Goal: Task Accomplishment & Management: Manage account settings

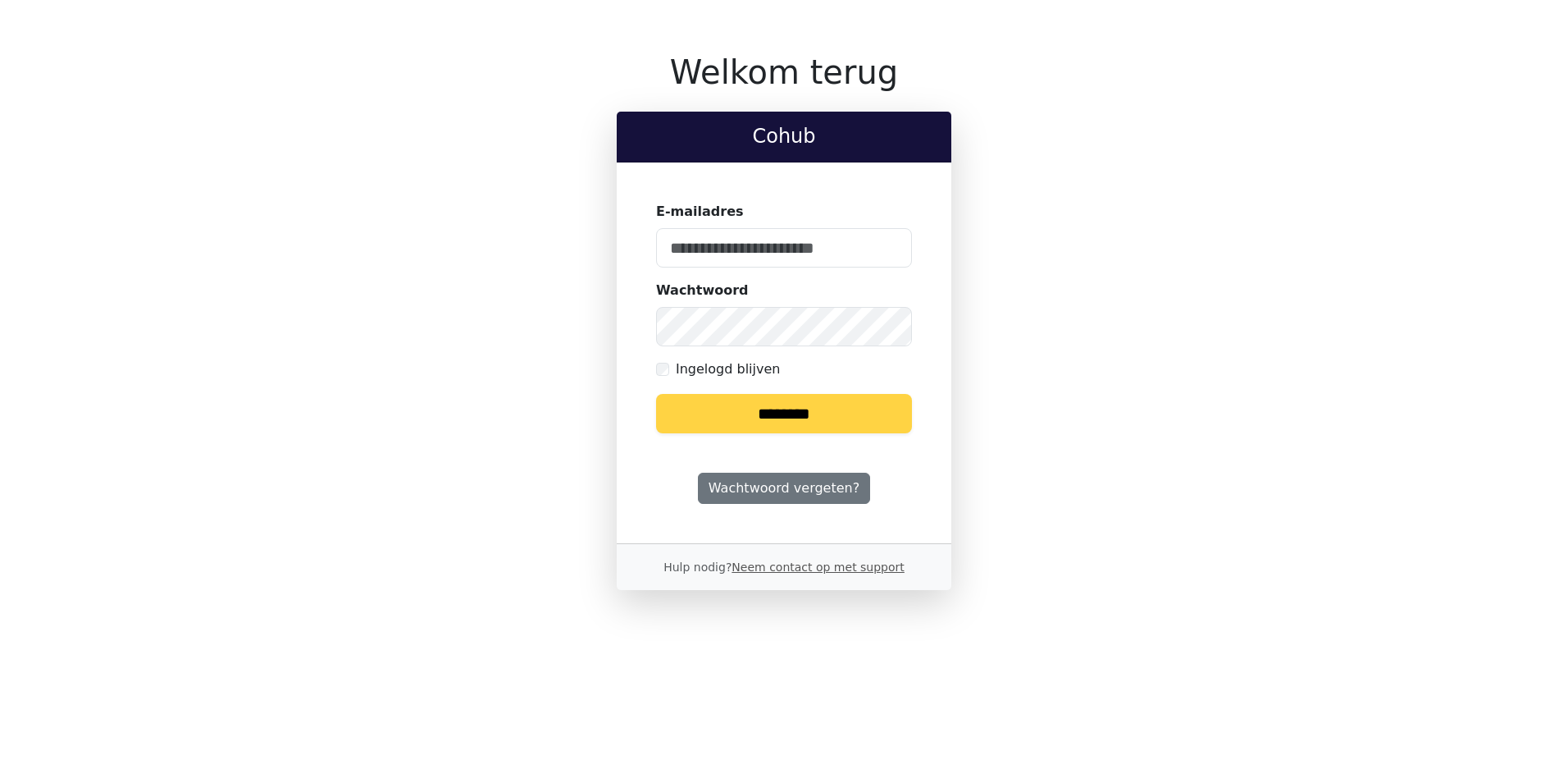
type input "**********"
click at [794, 413] on input "********" at bounding box center [784, 414] width 256 height 39
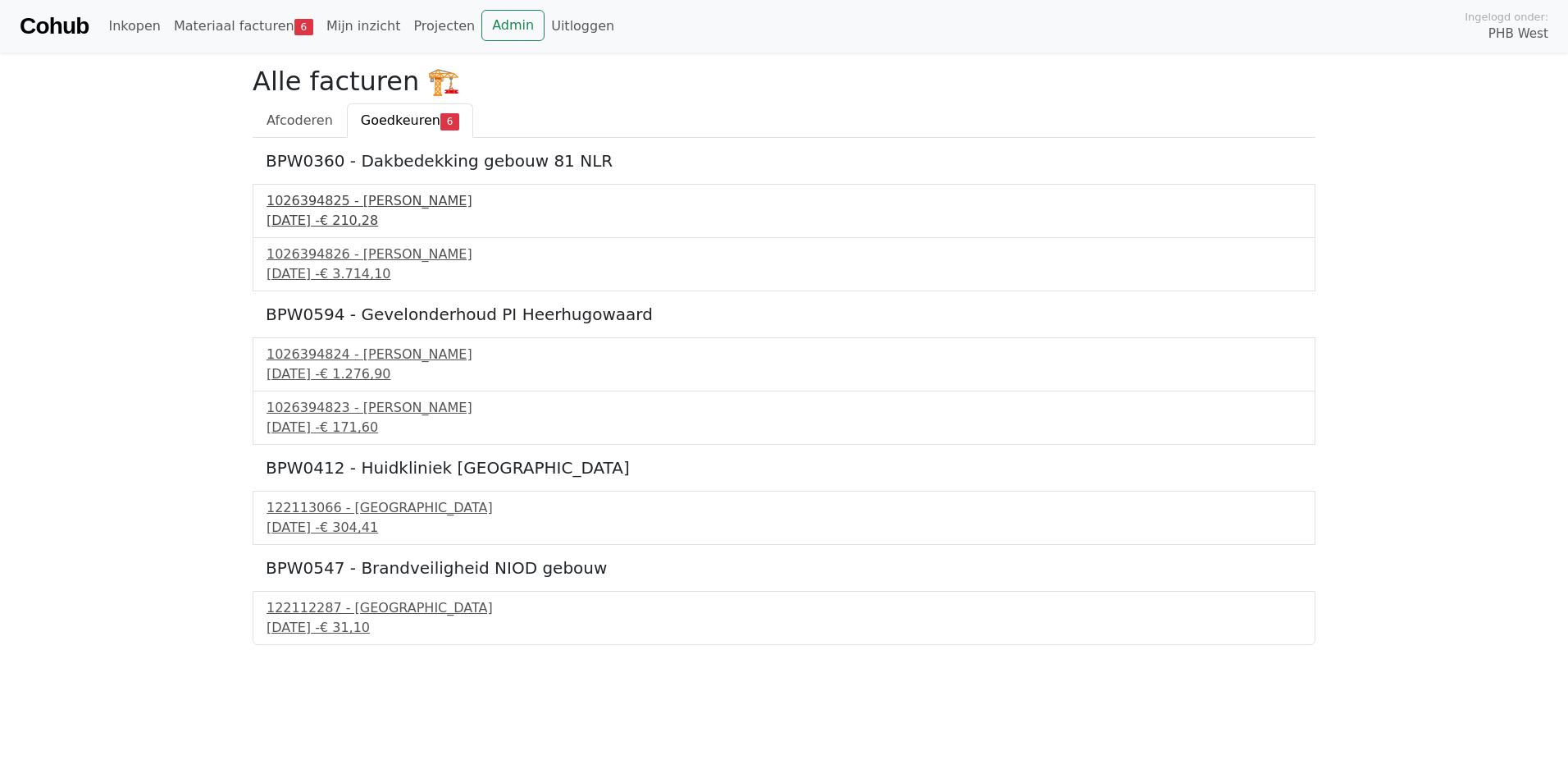
click at [328, 202] on div "1026394825 - Boels Verhuur" at bounding box center [784, 201] width 1035 height 20
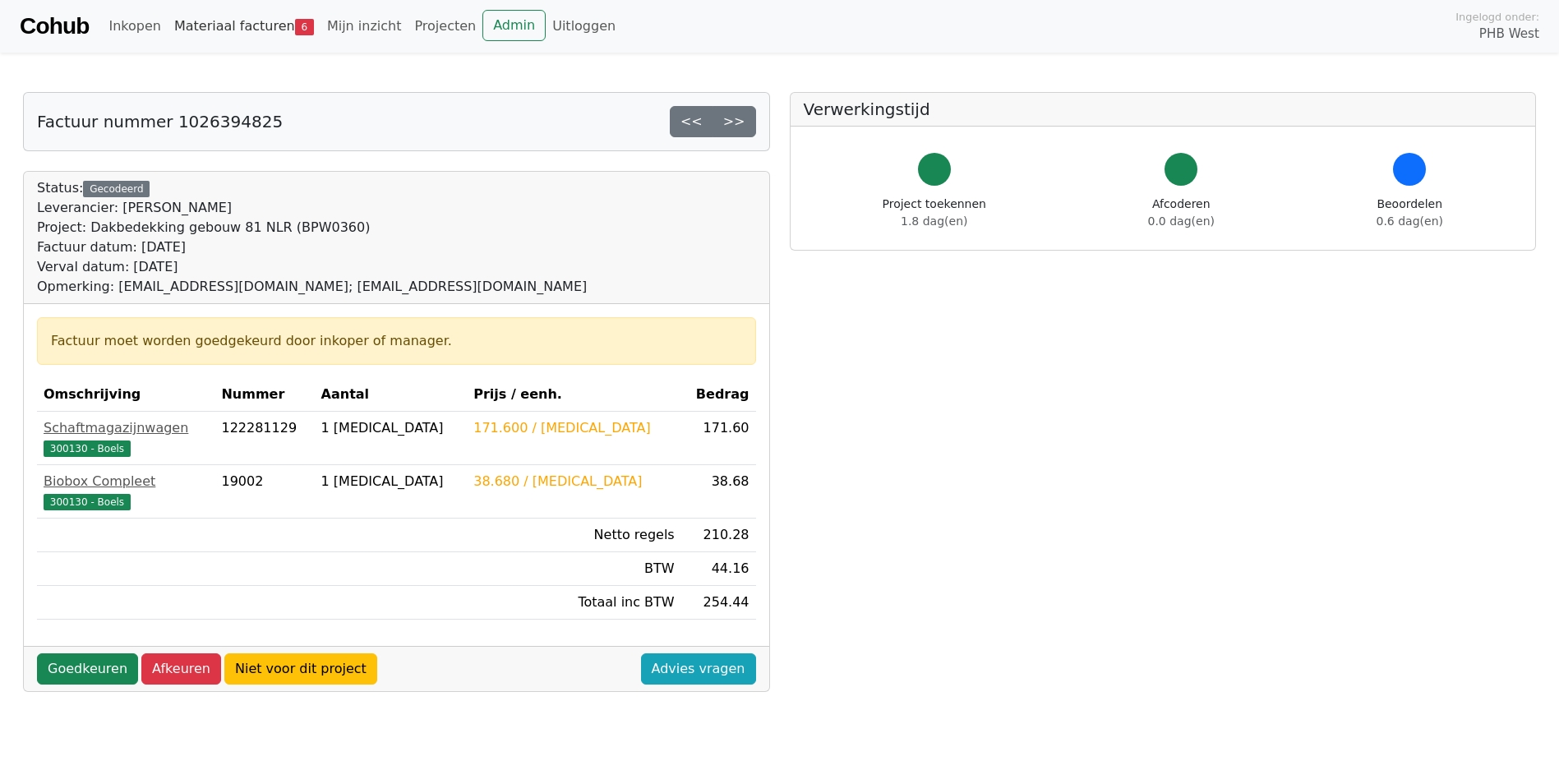
drag, startPoint x: 237, startPoint y: 28, endPoint x: 249, endPoint y: 28, distance: 12.0
click at [238, 27] on link "Materiaal facturen 6" at bounding box center [245, 26] width 153 height 33
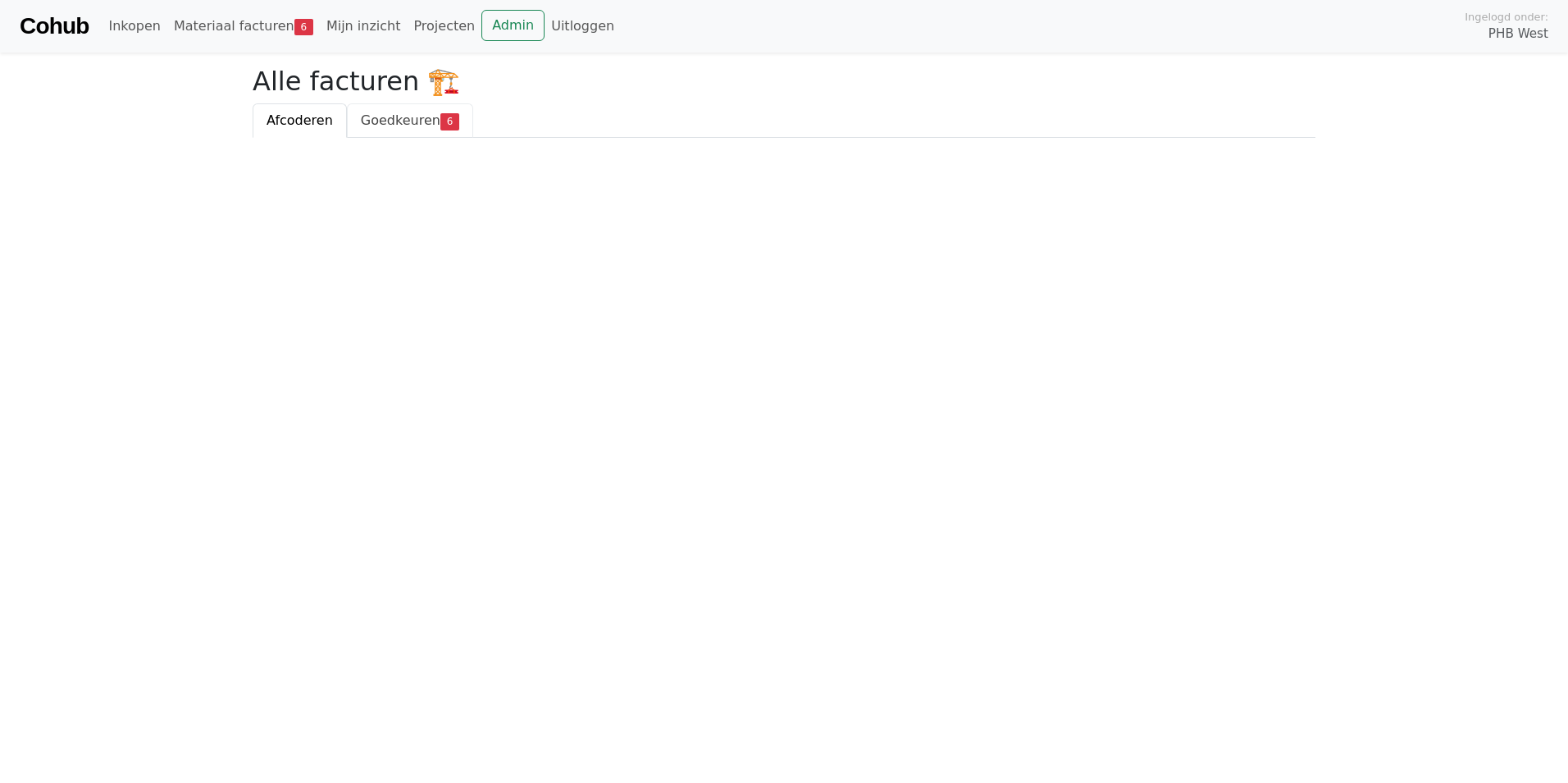
click at [395, 119] on span "Goedkeuren" at bounding box center [401, 121] width 80 height 16
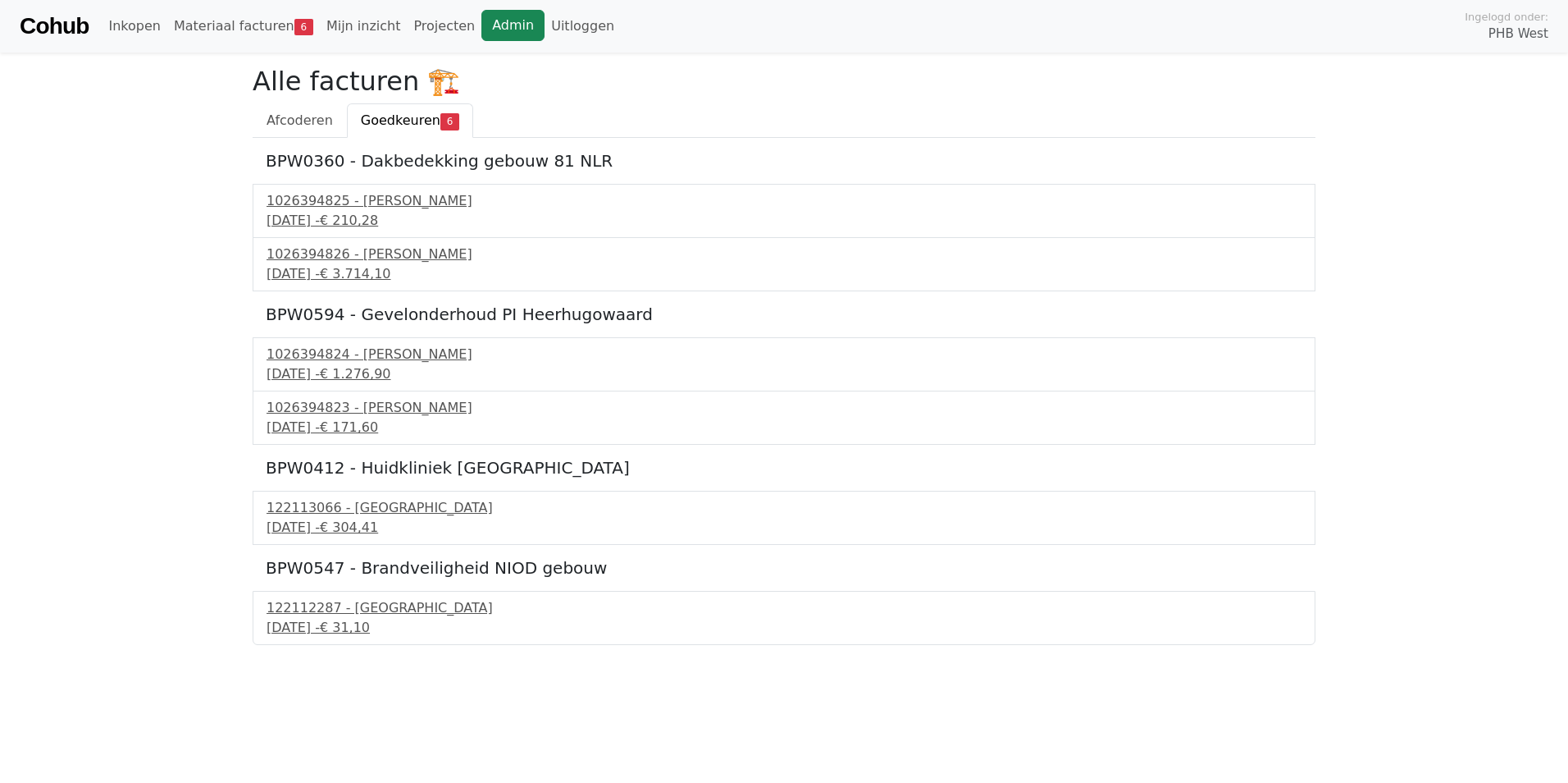
click at [485, 28] on link "Admin" at bounding box center [512, 25] width 63 height 31
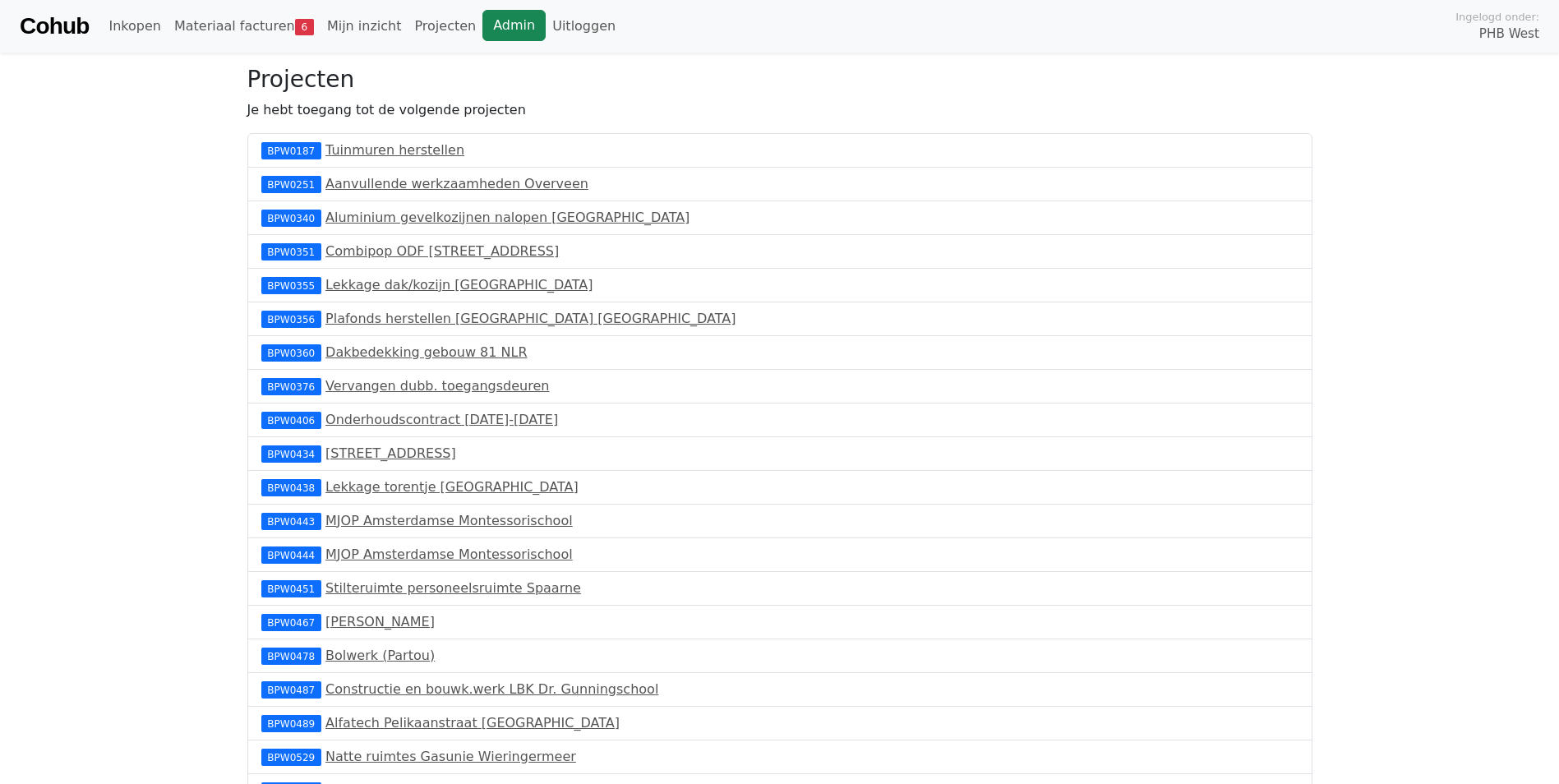
click at [482, 29] on link "Admin" at bounding box center [513, 25] width 63 height 31
click at [482, 24] on link "Admin" at bounding box center [513, 25] width 63 height 31
click at [228, 26] on link "Materiaal facturen 7" at bounding box center [245, 26] width 153 height 33
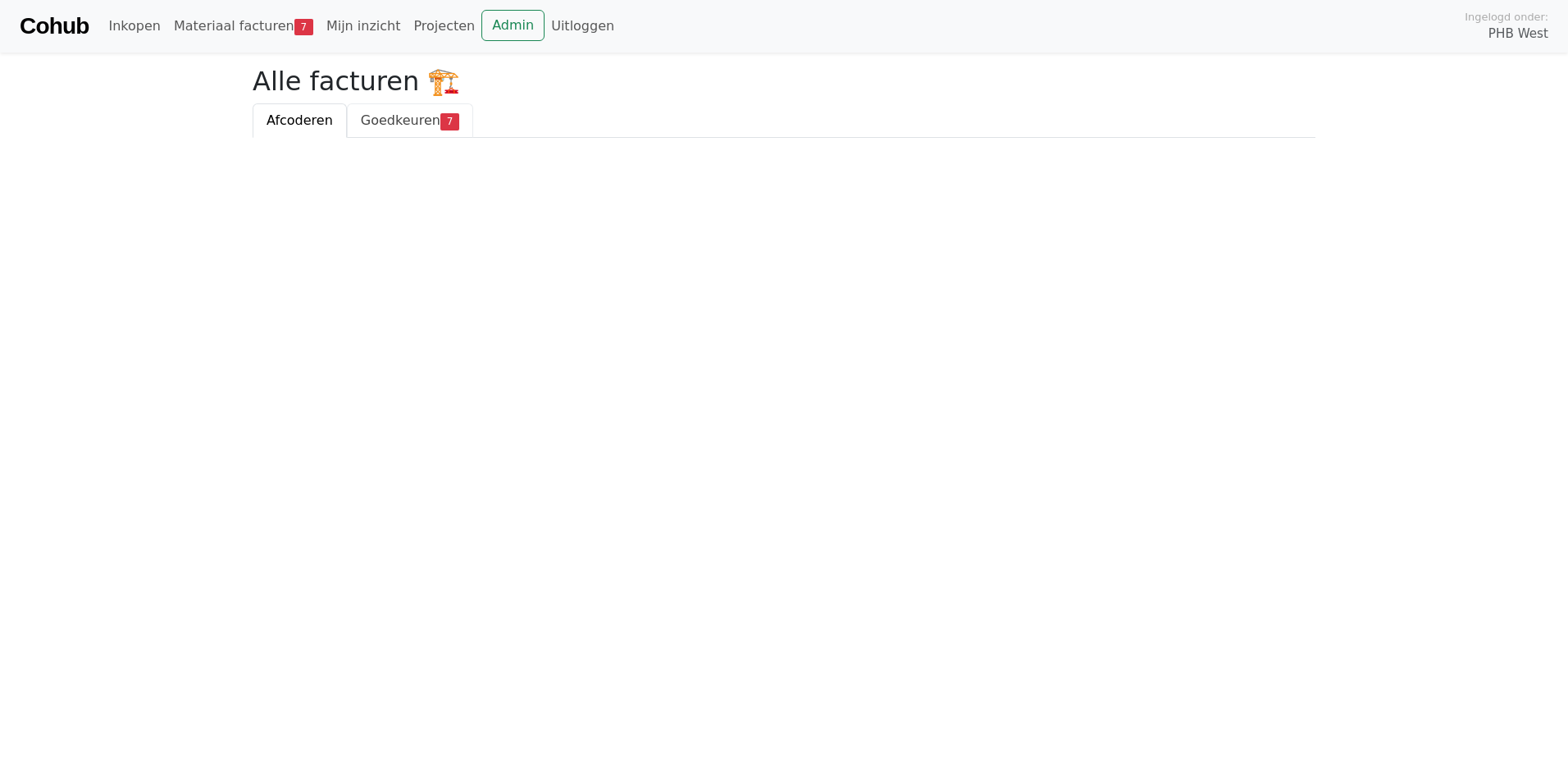
click at [389, 115] on span "Goedkeuren" at bounding box center [401, 121] width 80 height 16
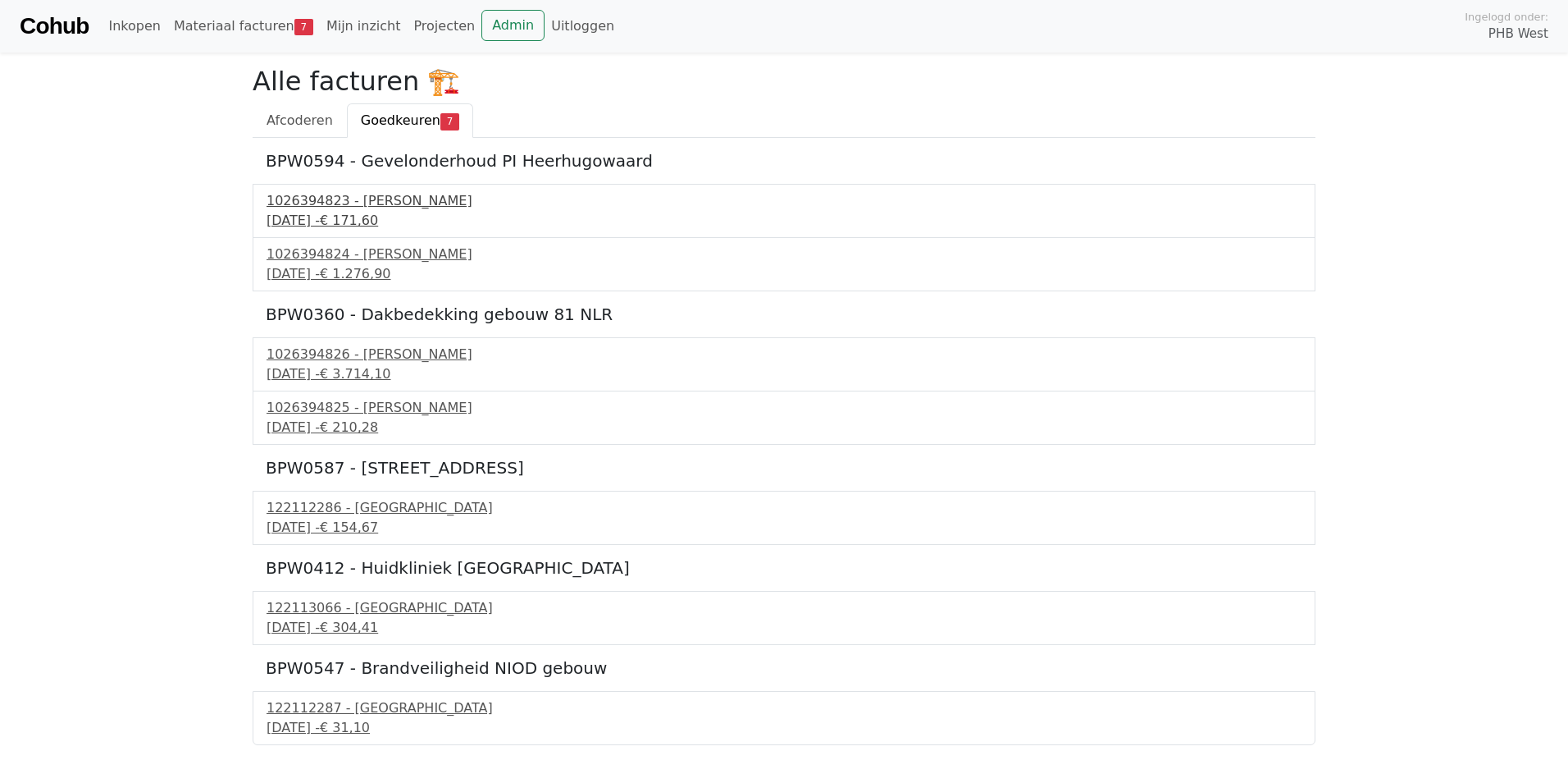
click at [350, 201] on div "1026394823 - Boels Verhuur" at bounding box center [784, 201] width 1035 height 20
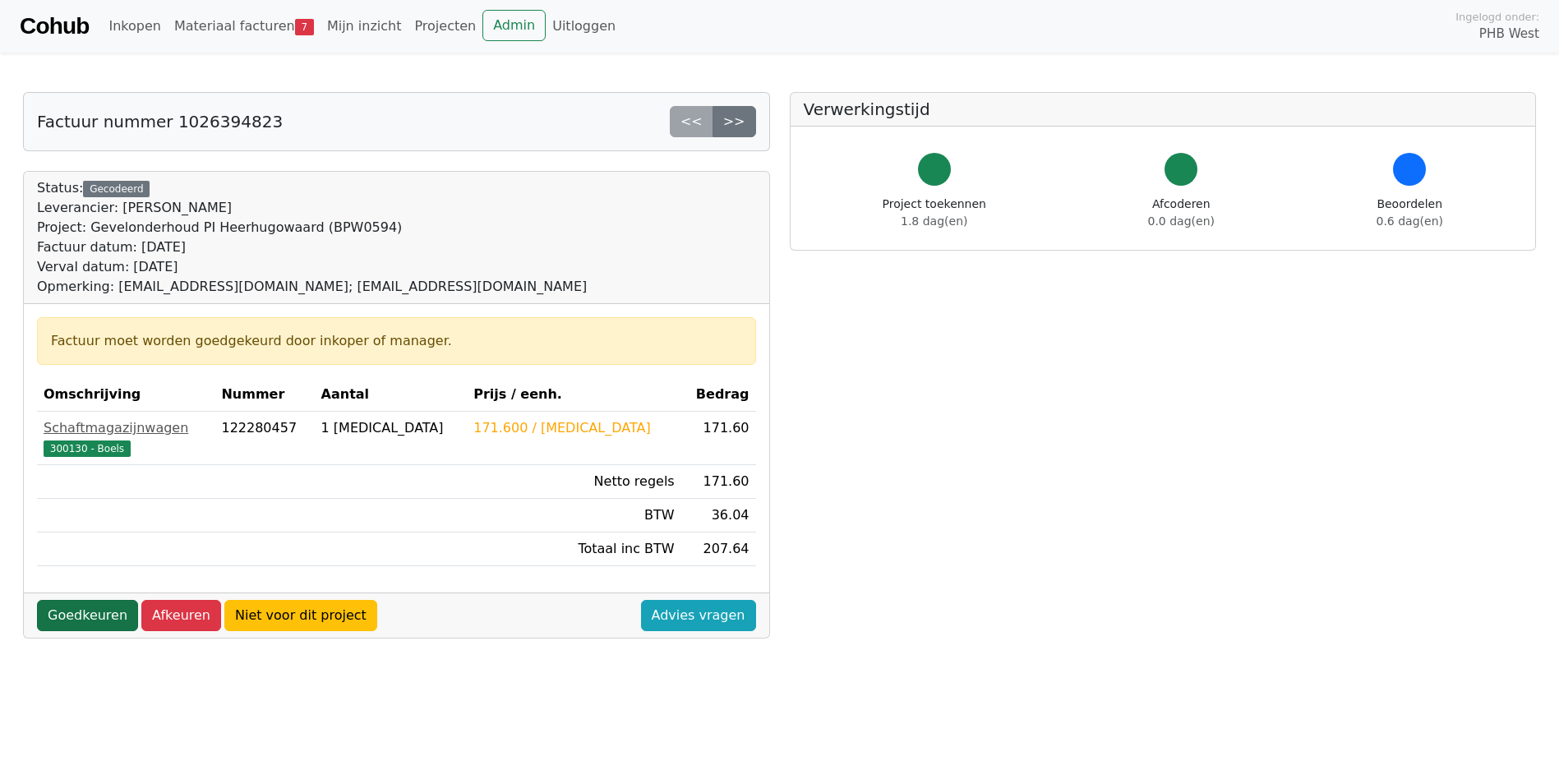
click at [72, 614] on link "Goedkeuren" at bounding box center [88, 615] width 101 height 31
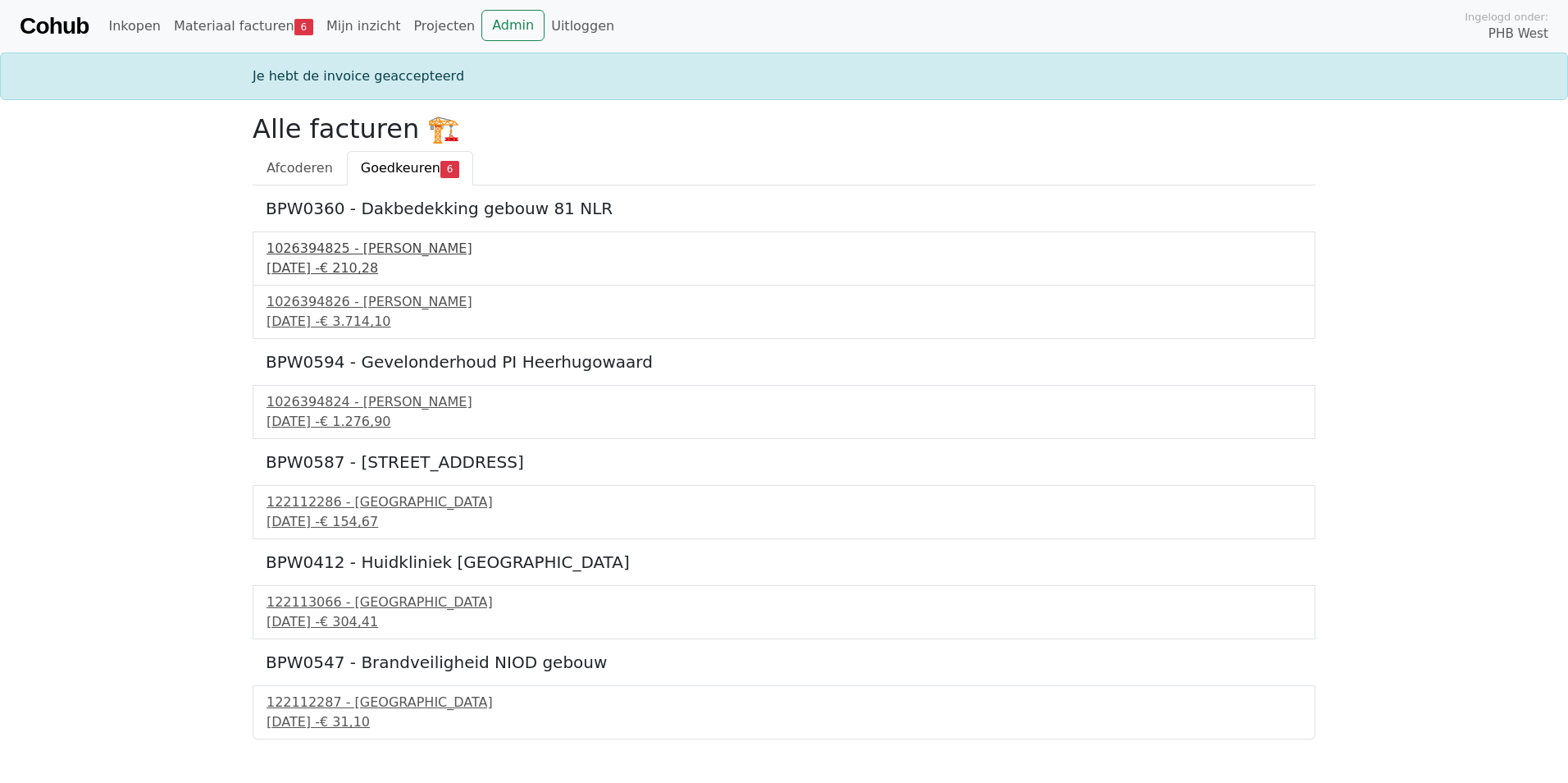
click at [362, 249] on div "1026394825 - Boels Verhuur" at bounding box center [784, 249] width 1035 height 20
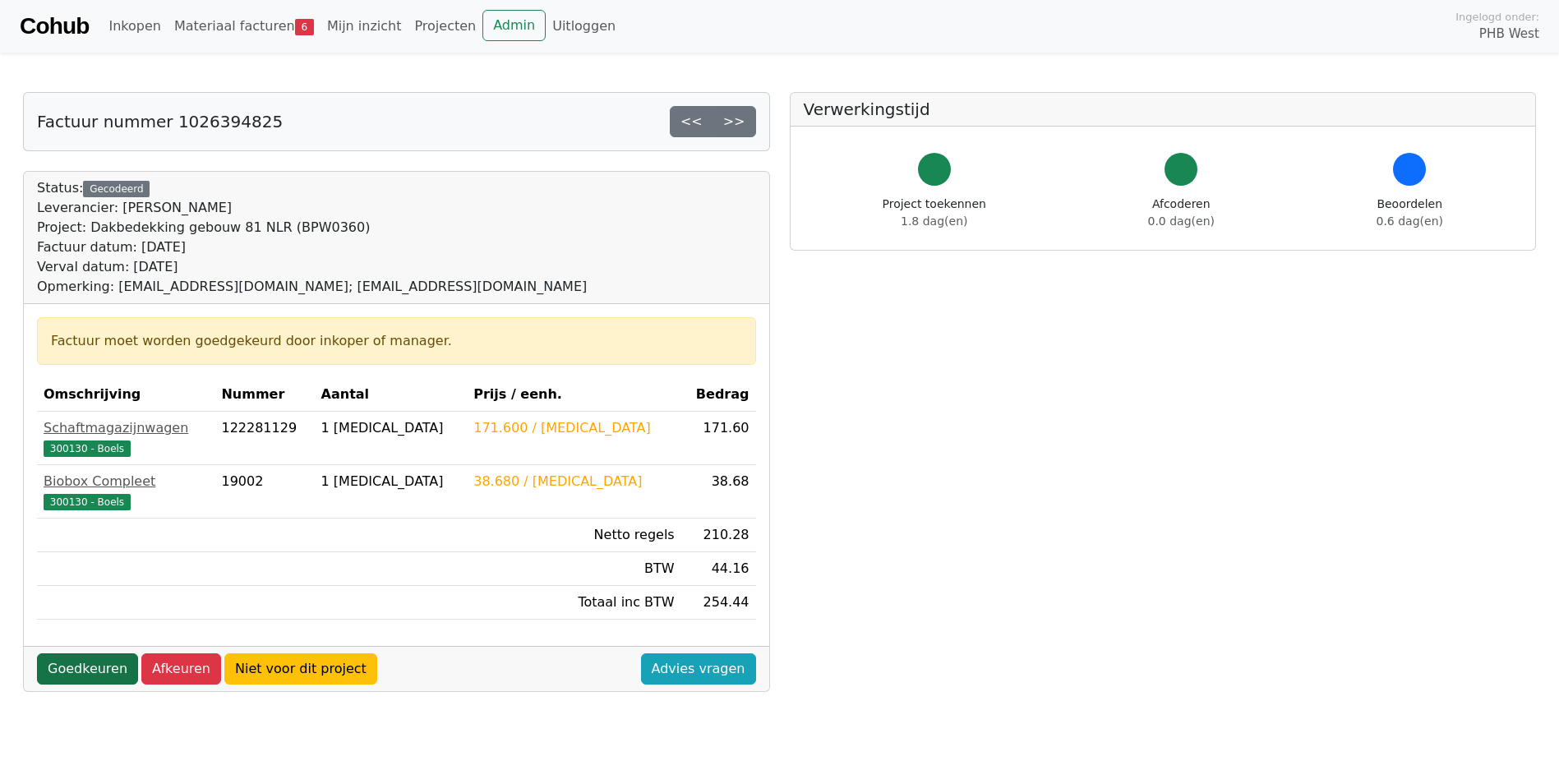
click at [68, 665] on link "Goedkeuren" at bounding box center [88, 668] width 101 height 31
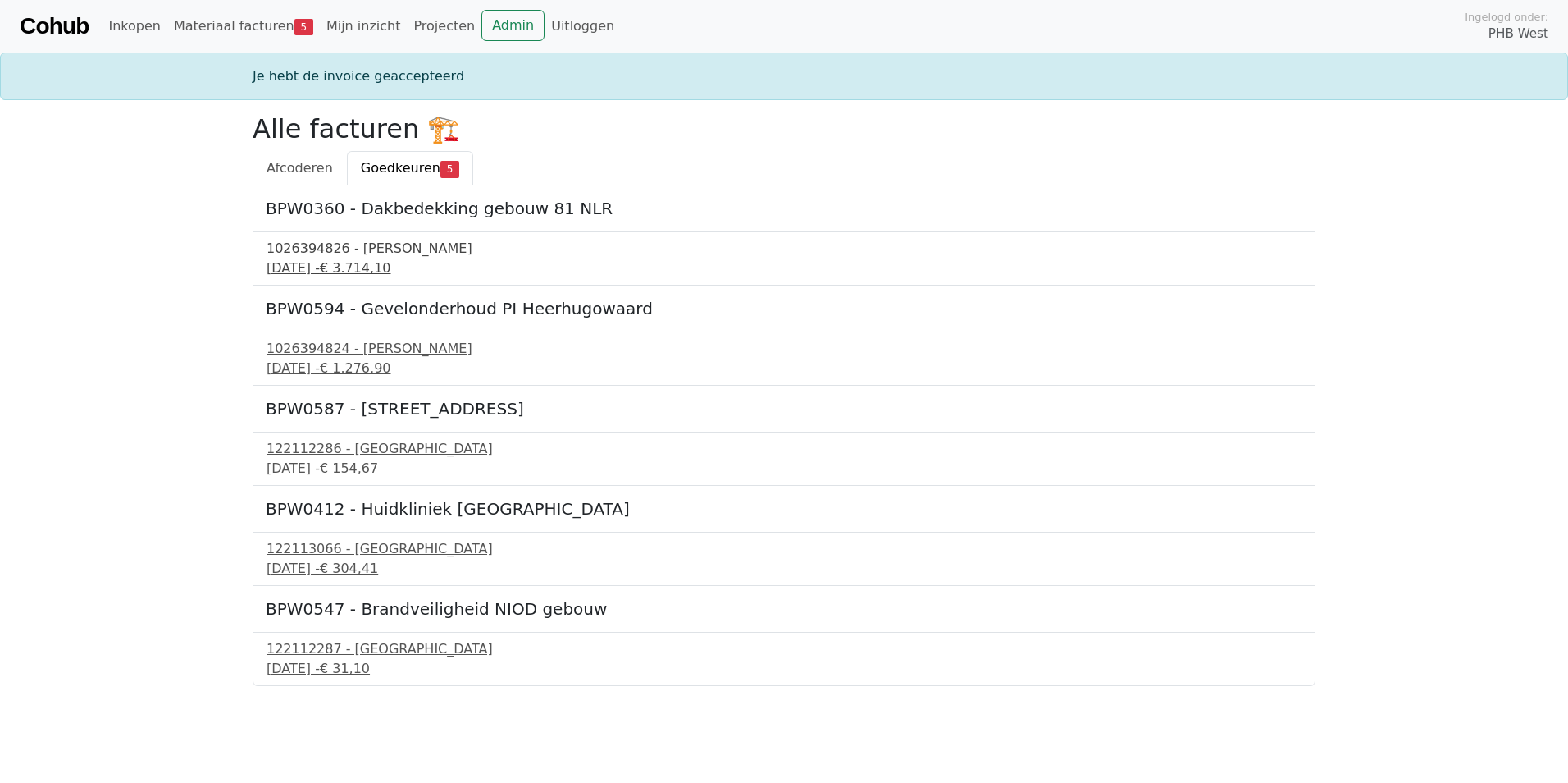
click at [373, 256] on div "1026394826 - Boels Verhuur" at bounding box center [784, 249] width 1035 height 20
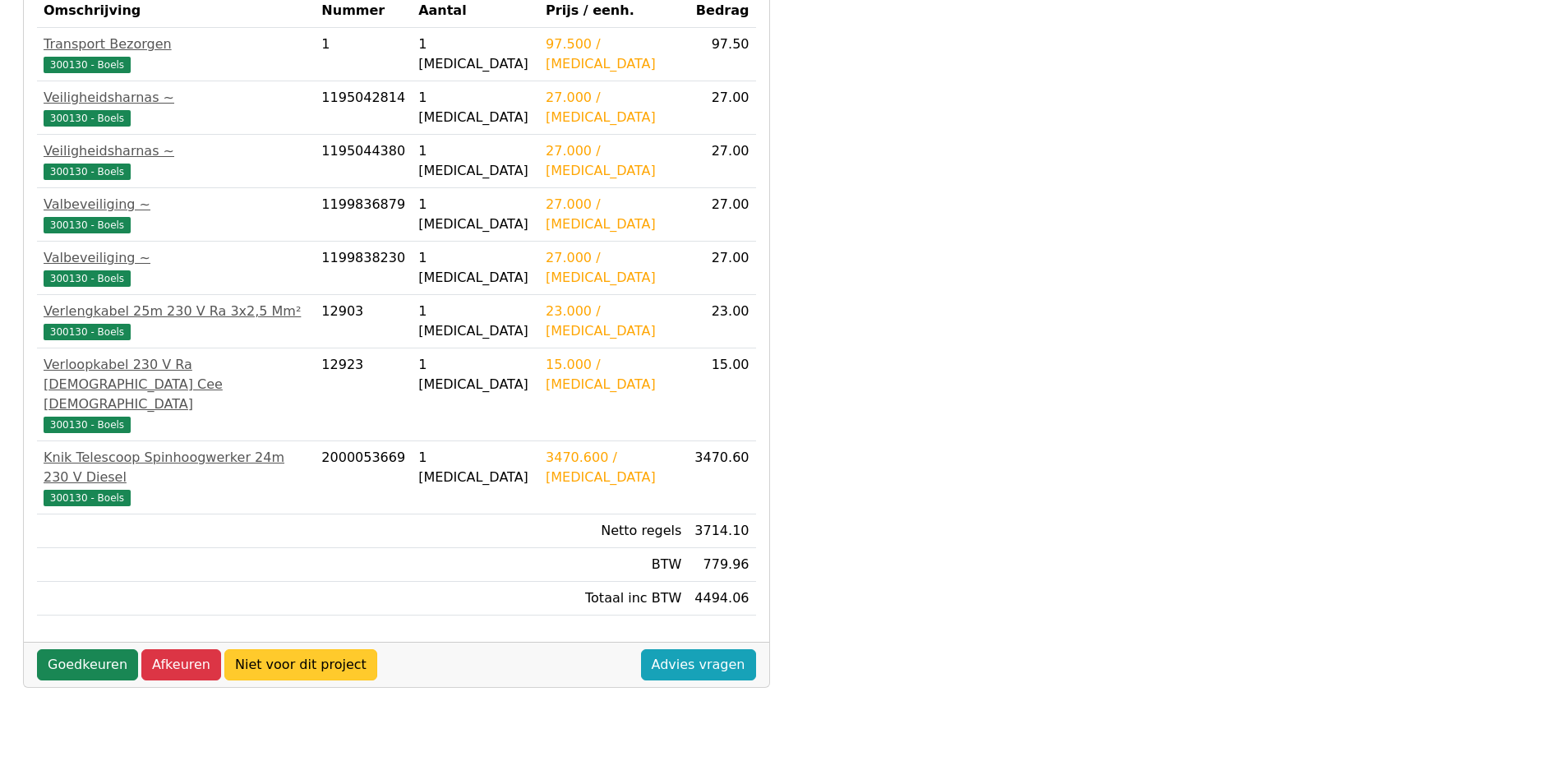
scroll to position [435, 0]
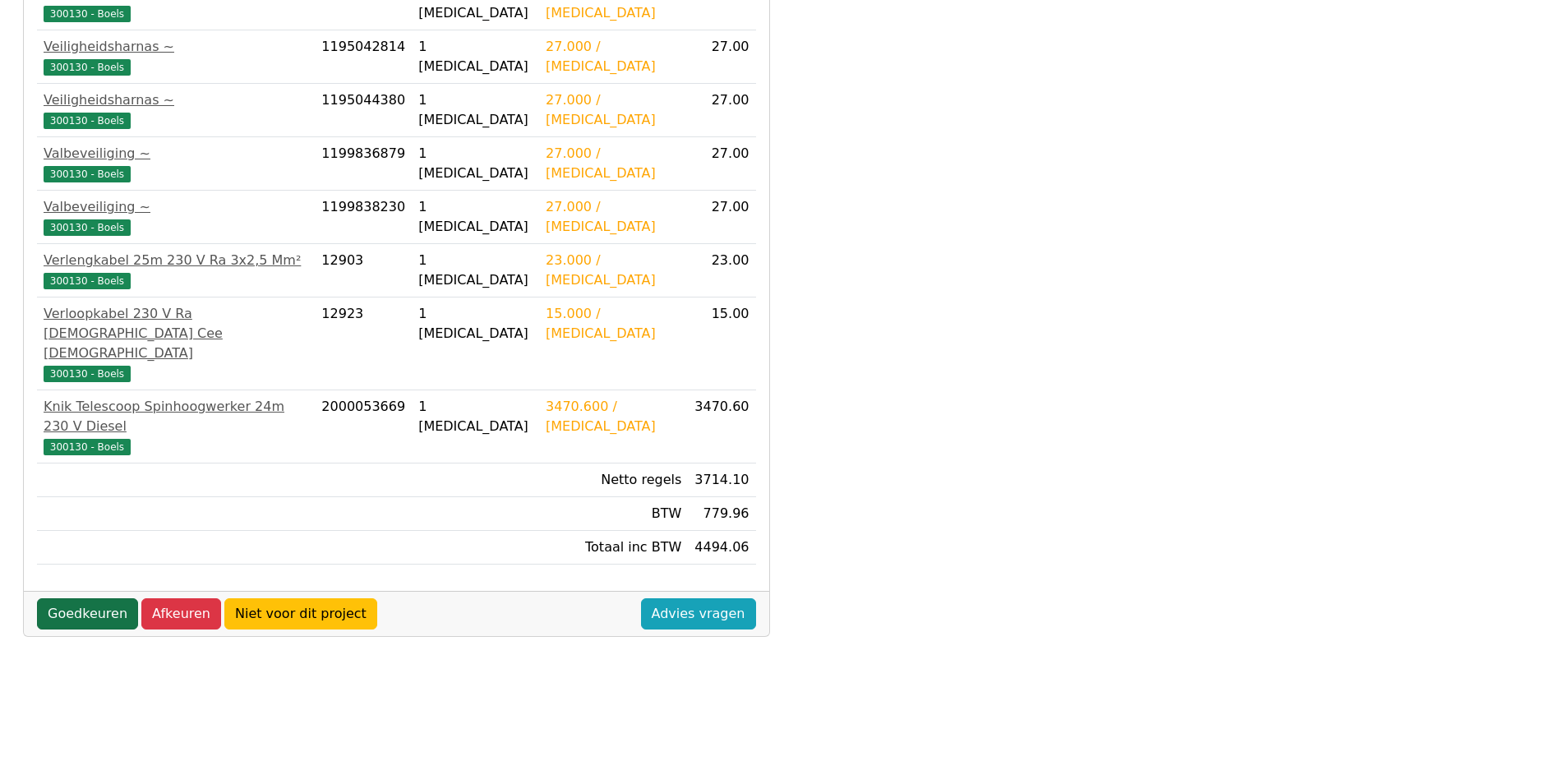
click at [75, 598] on link "Goedkeuren" at bounding box center [88, 613] width 101 height 31
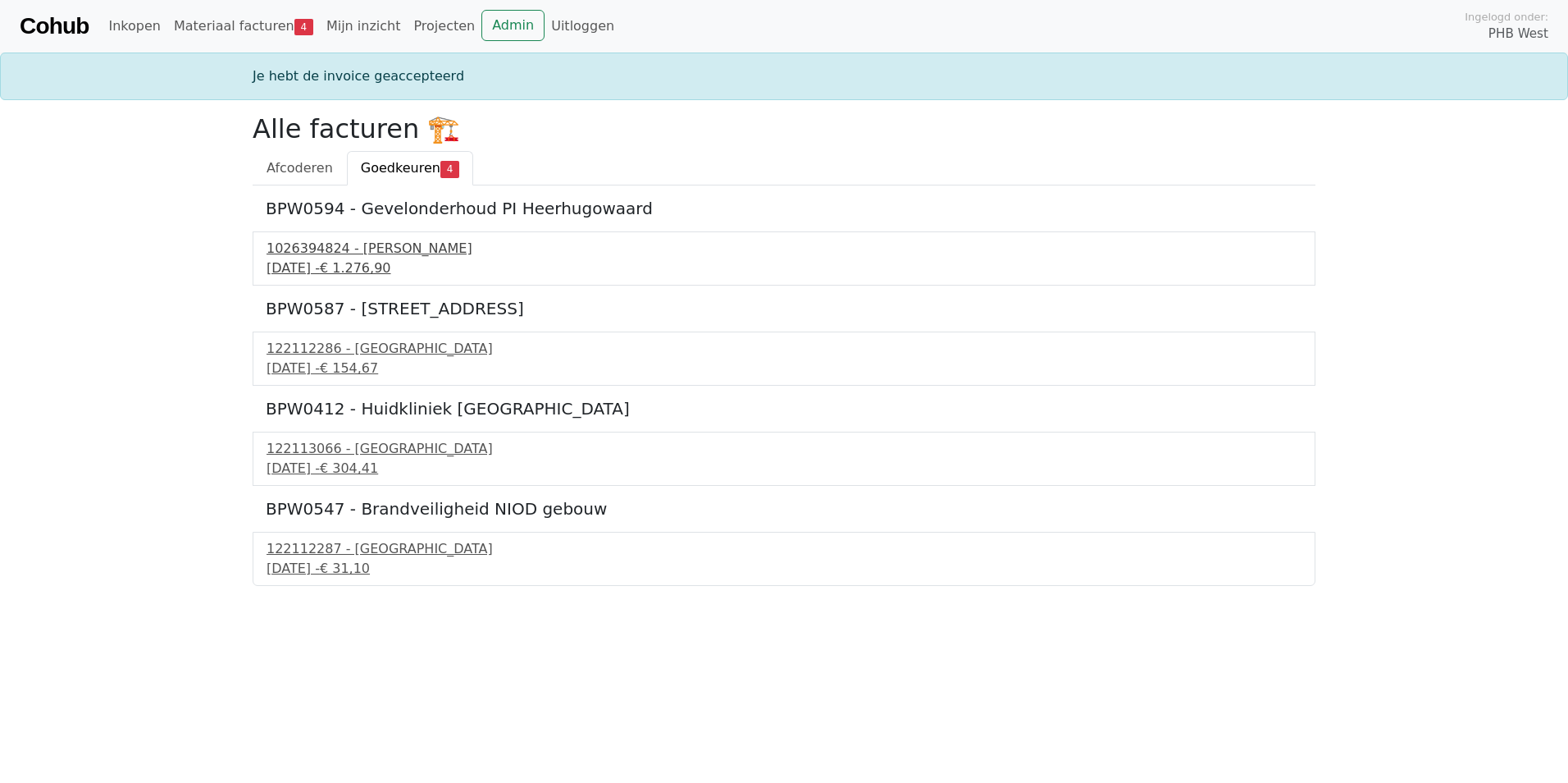
click at [361, 255] on div "1026394824 - [PERSON_NAME]" at bounding box center [784, 249] width 1035 height 20
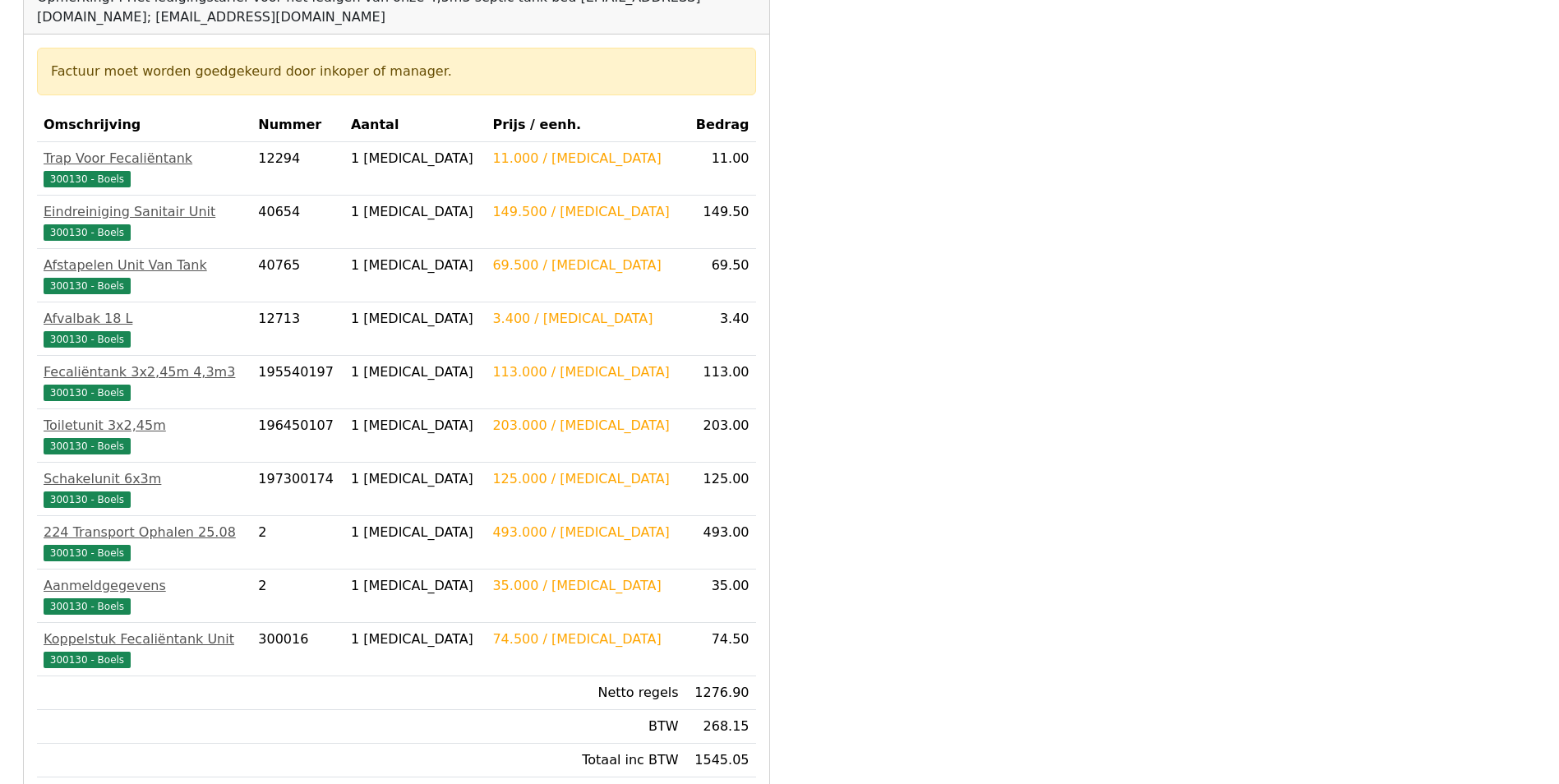
scroll to position [384, 0]
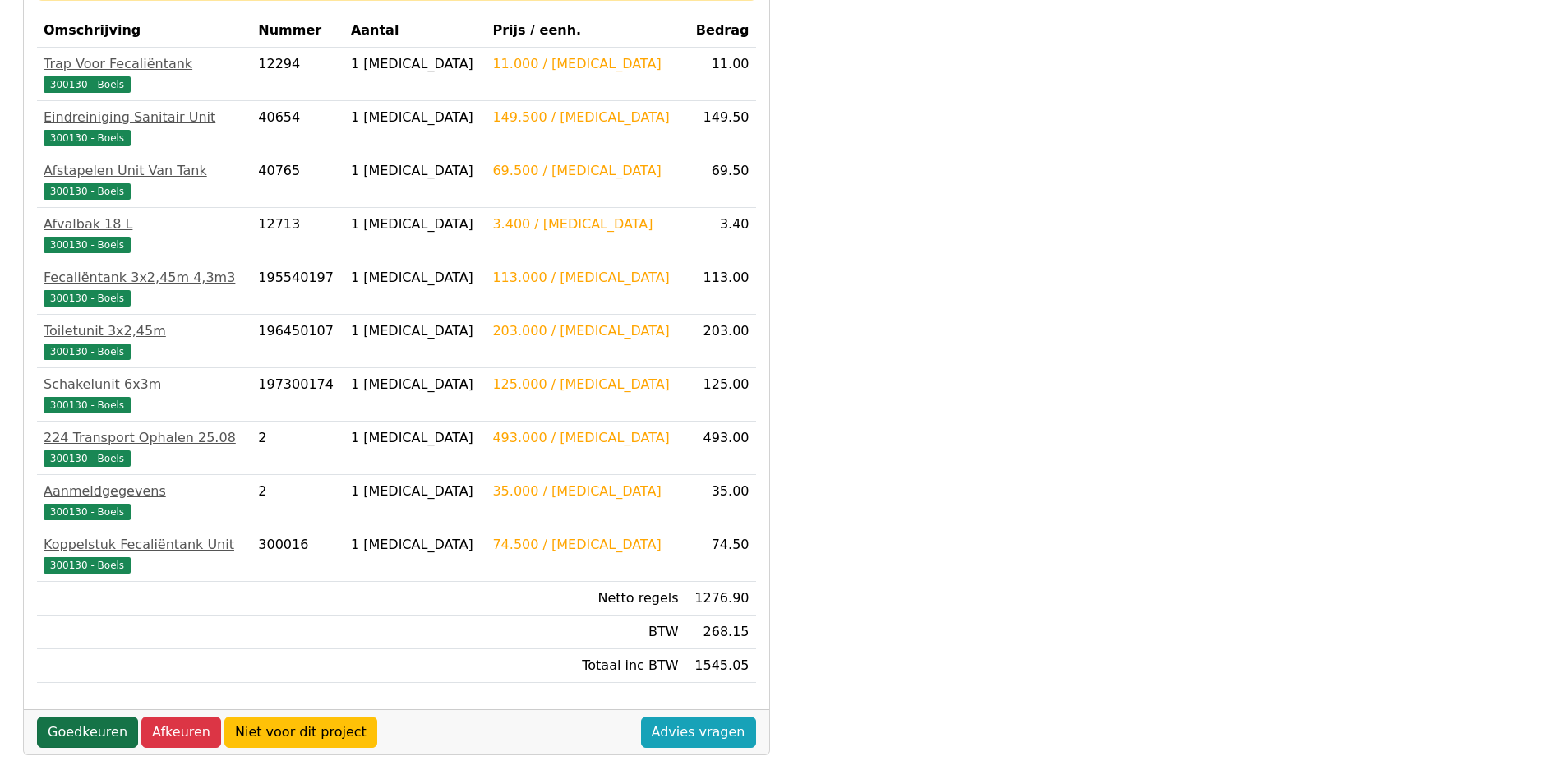
click at [63, 718] on link "Goedkeuren" at bounding box center [88, 732] width 101 height 31
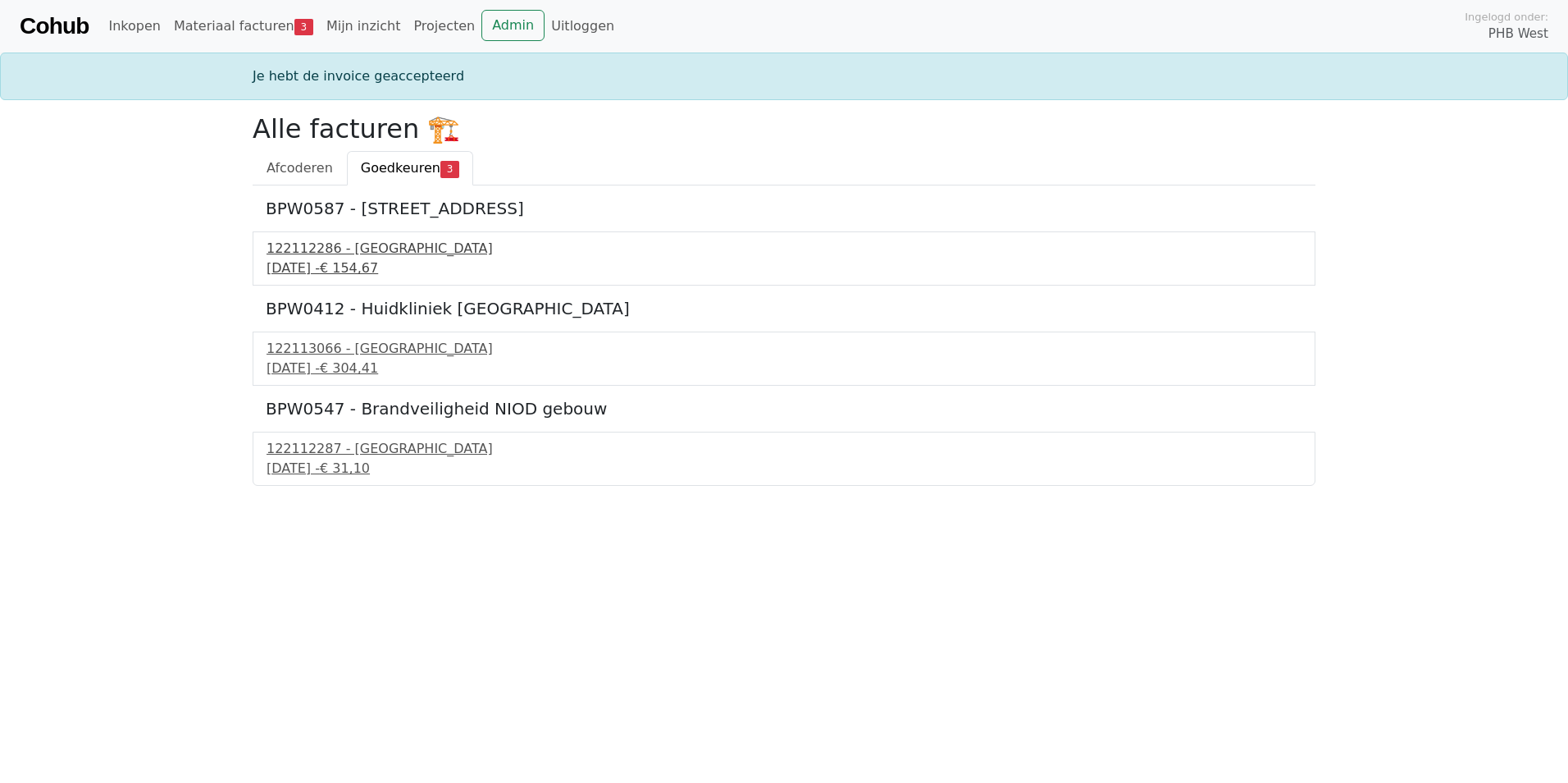
click at [341, 259] on div "[DATE] - € 154,67" at bounding box center [784, 268] width 1035 height 20
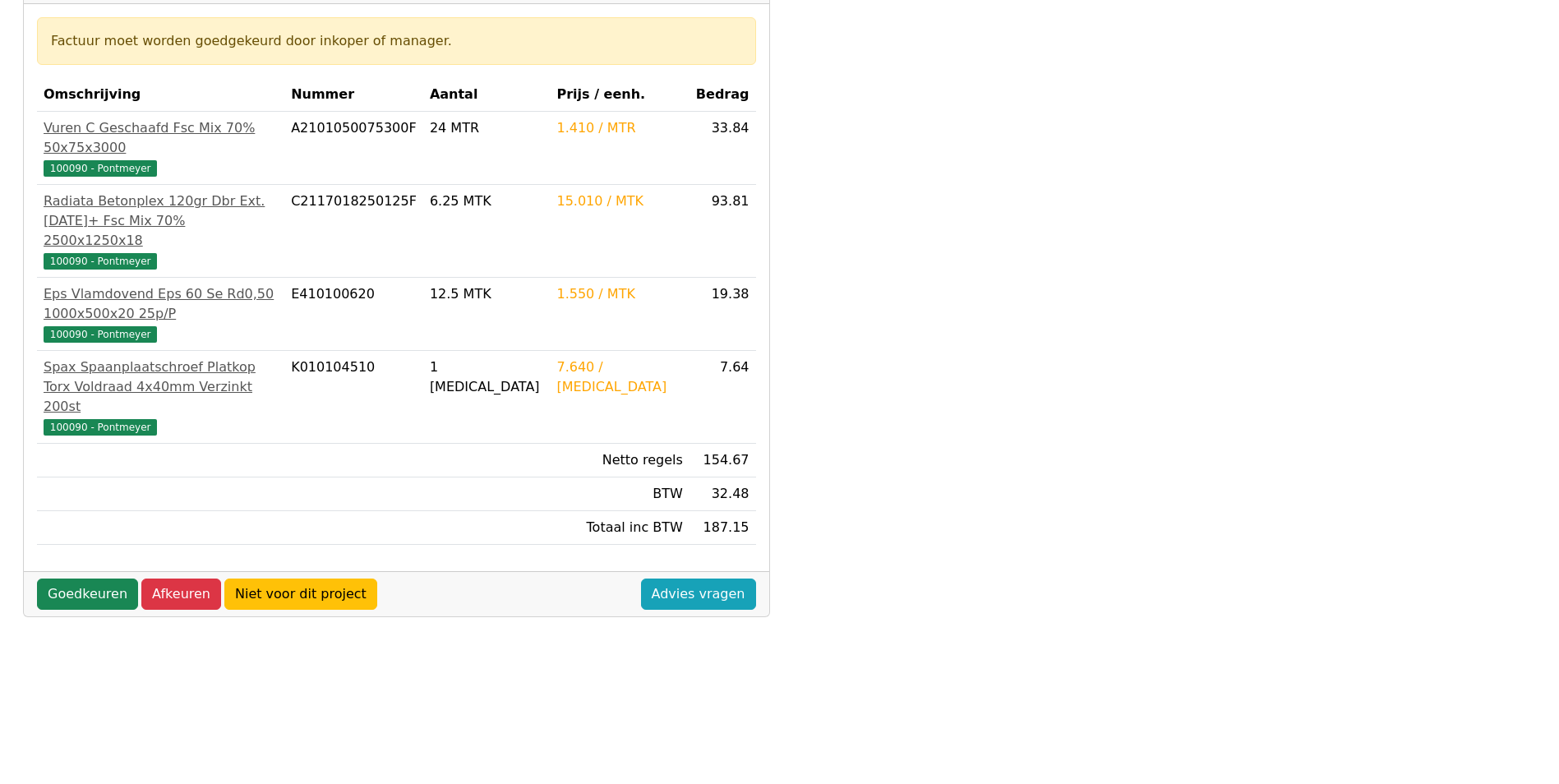
scroll to position [329, 0]
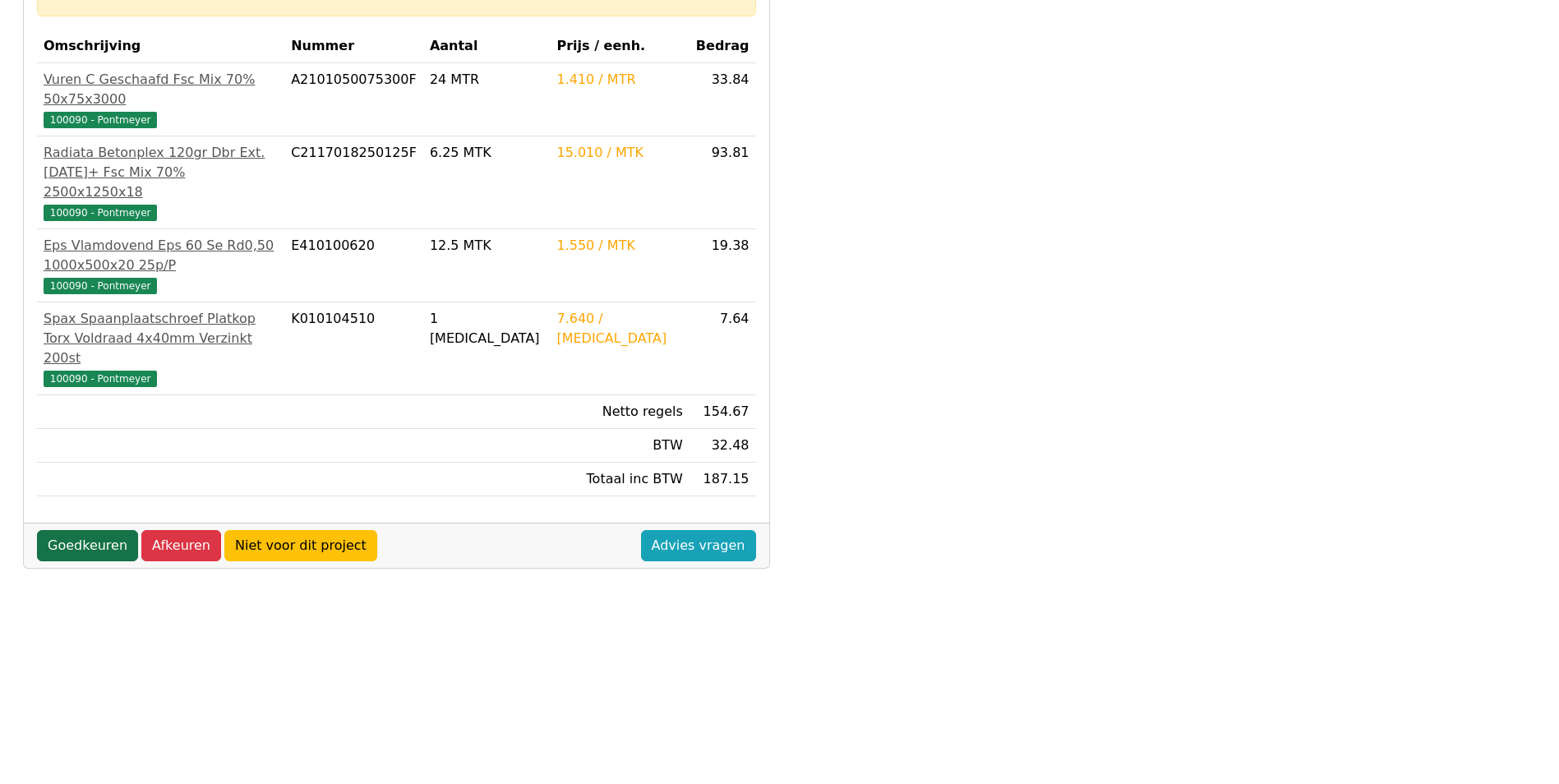
click at [91, 530] on link "Goedkeuren" at bounding box center [88, 545] width 101 height 31
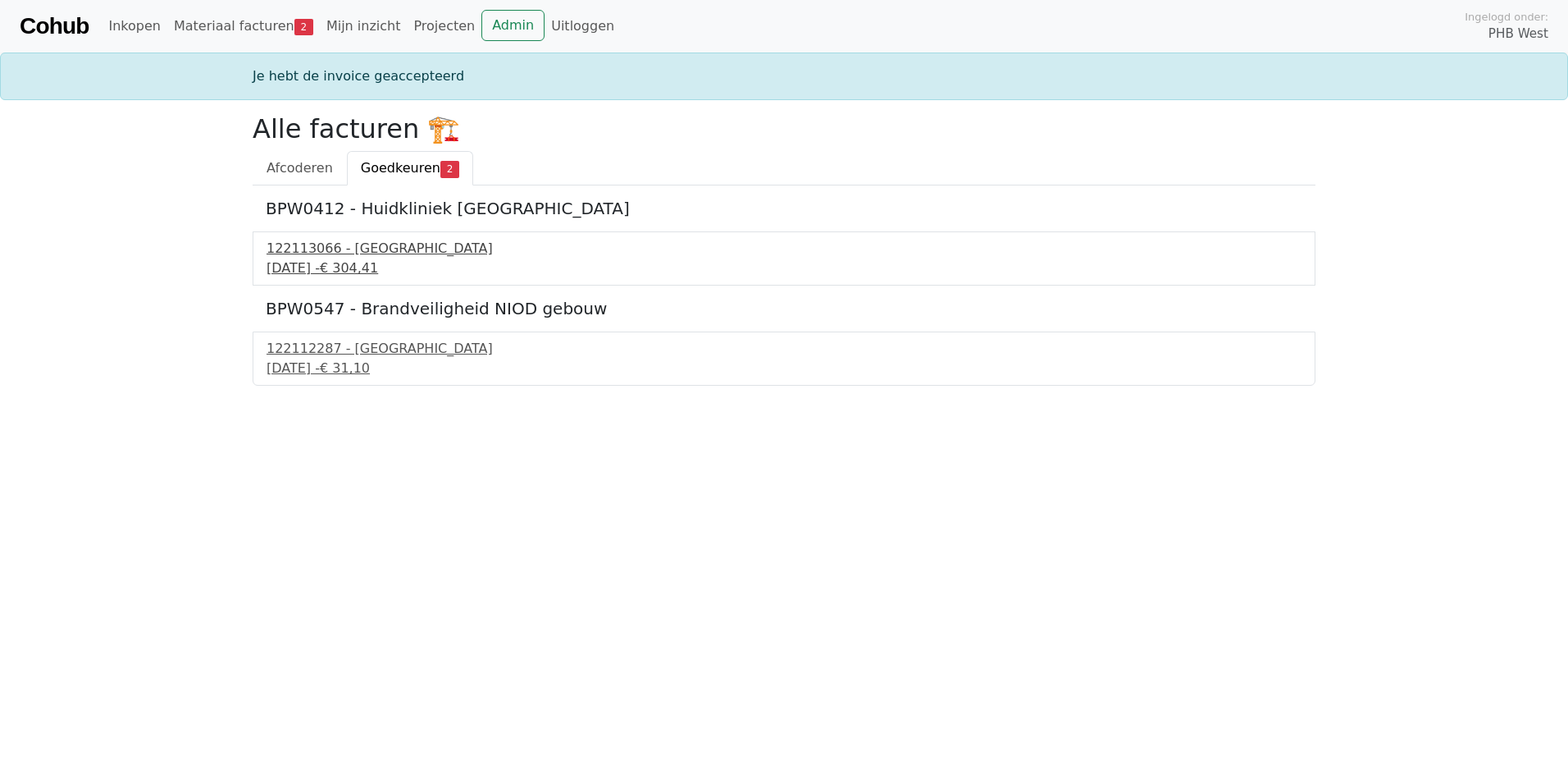
click at [342, 269] on div "[DATE] - € 304,41" at bounding box center [784, 268] width 1035 height 20
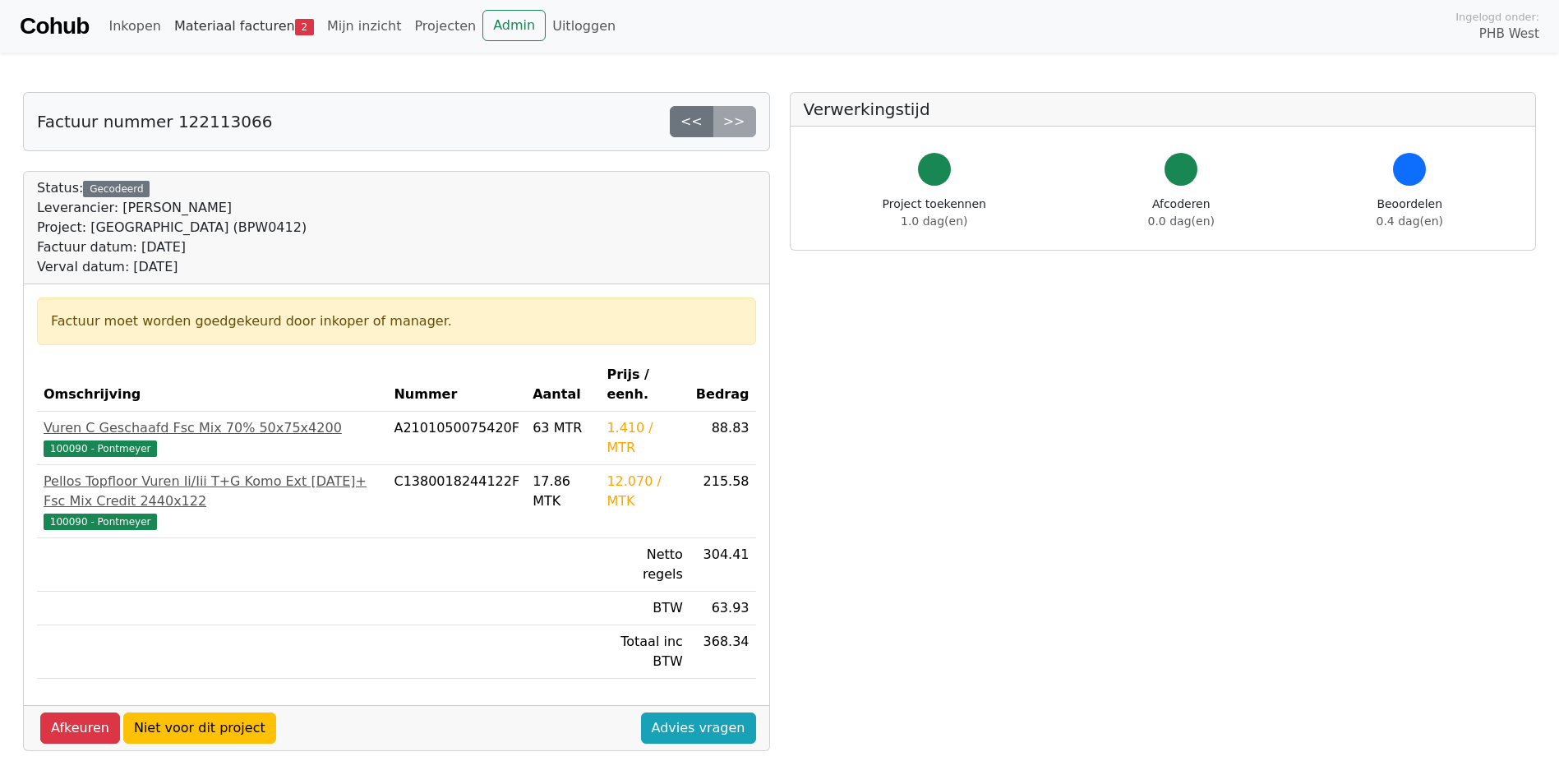
click at [200, 27] on link "Materiaal facturen 2" at bounding box center [245, 26] width 153 height 33
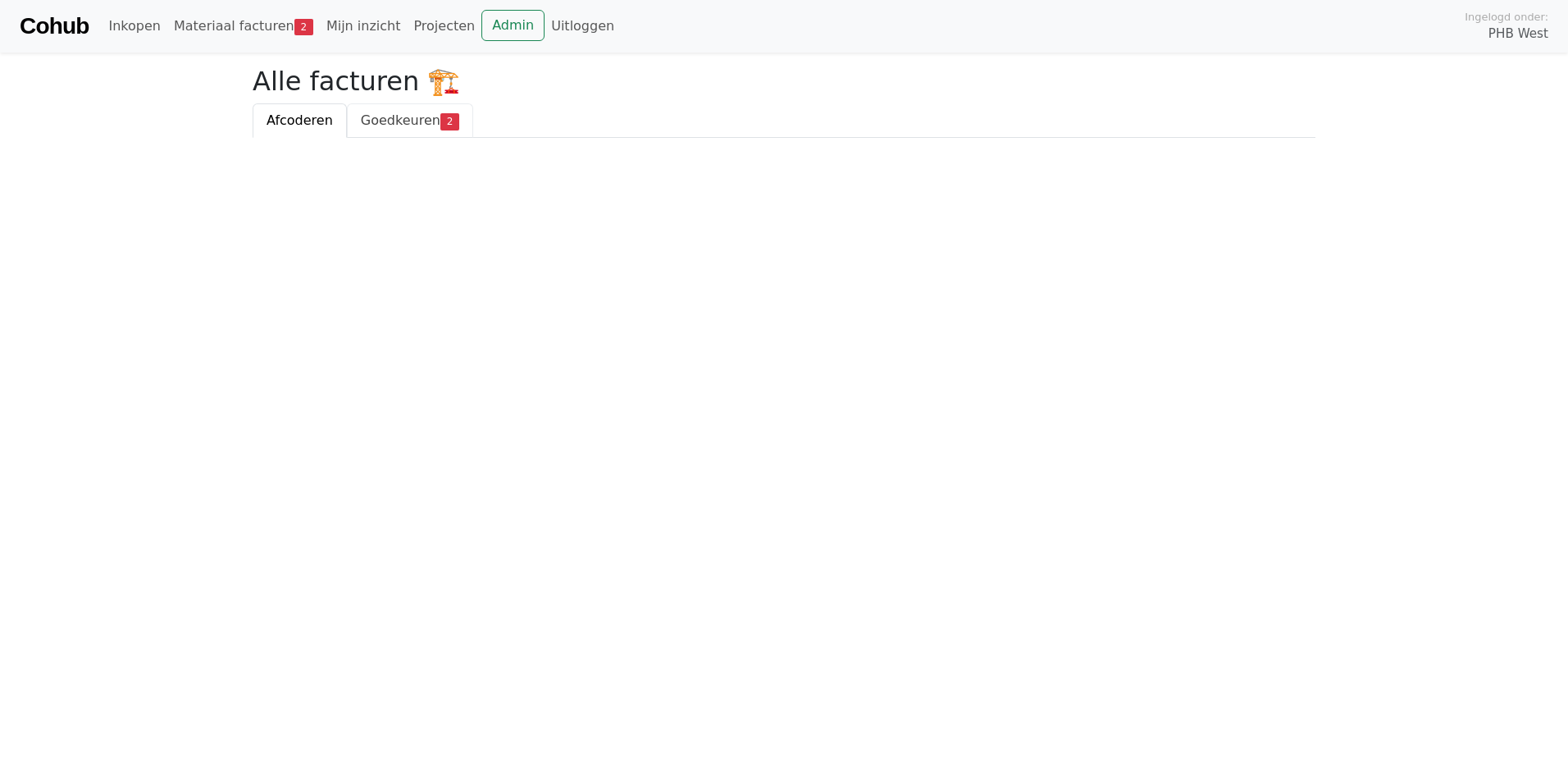
click at [391, 124] on span "Goedkeuren" at bounding box center [401, 121] width 80 height 16
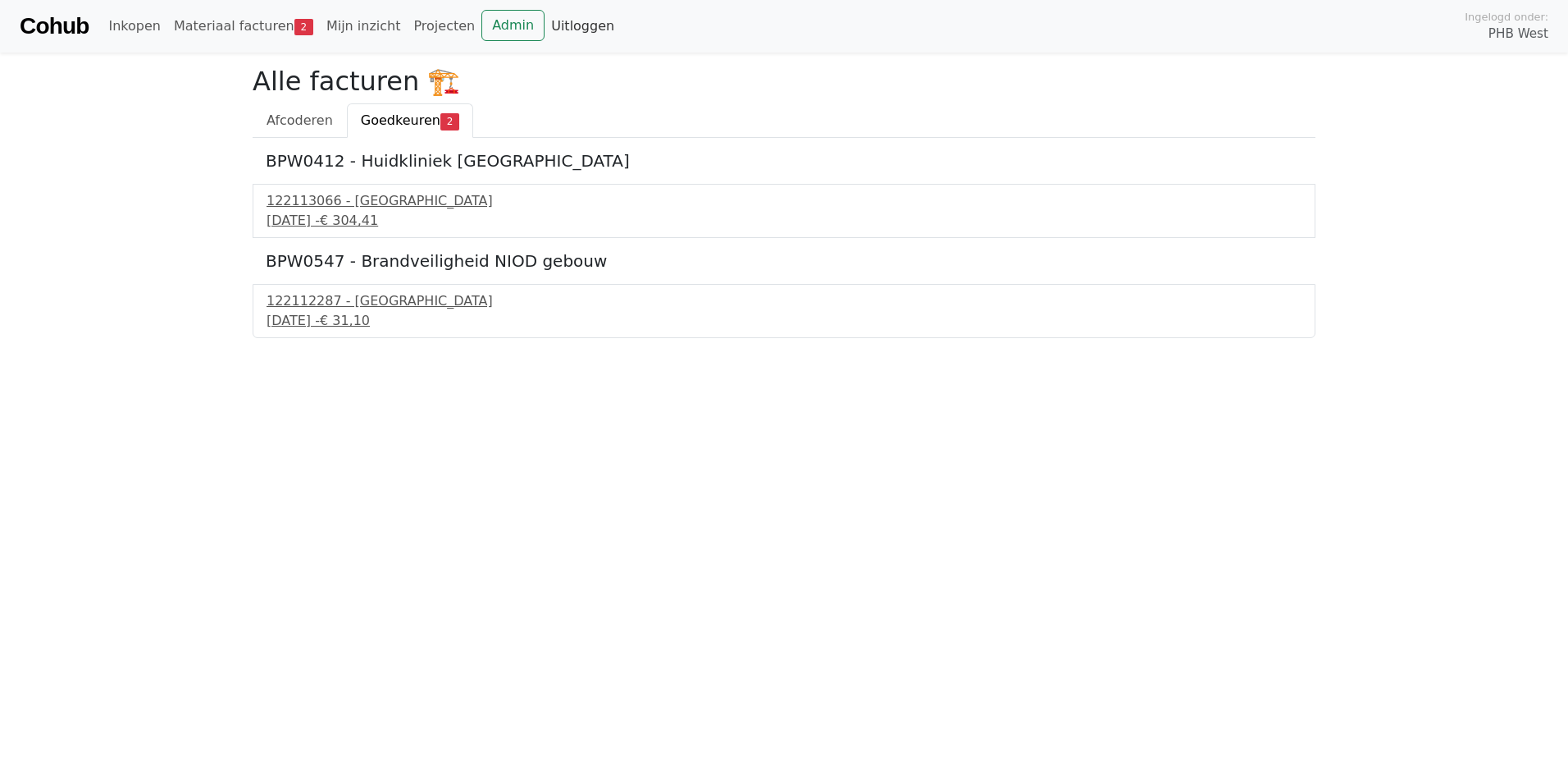
click at [555, 26] on link "Uitloggen" at bounding box center [583, 26] width 76 height 33
